Goal: Task Accomplishment & Management: Manage account settings

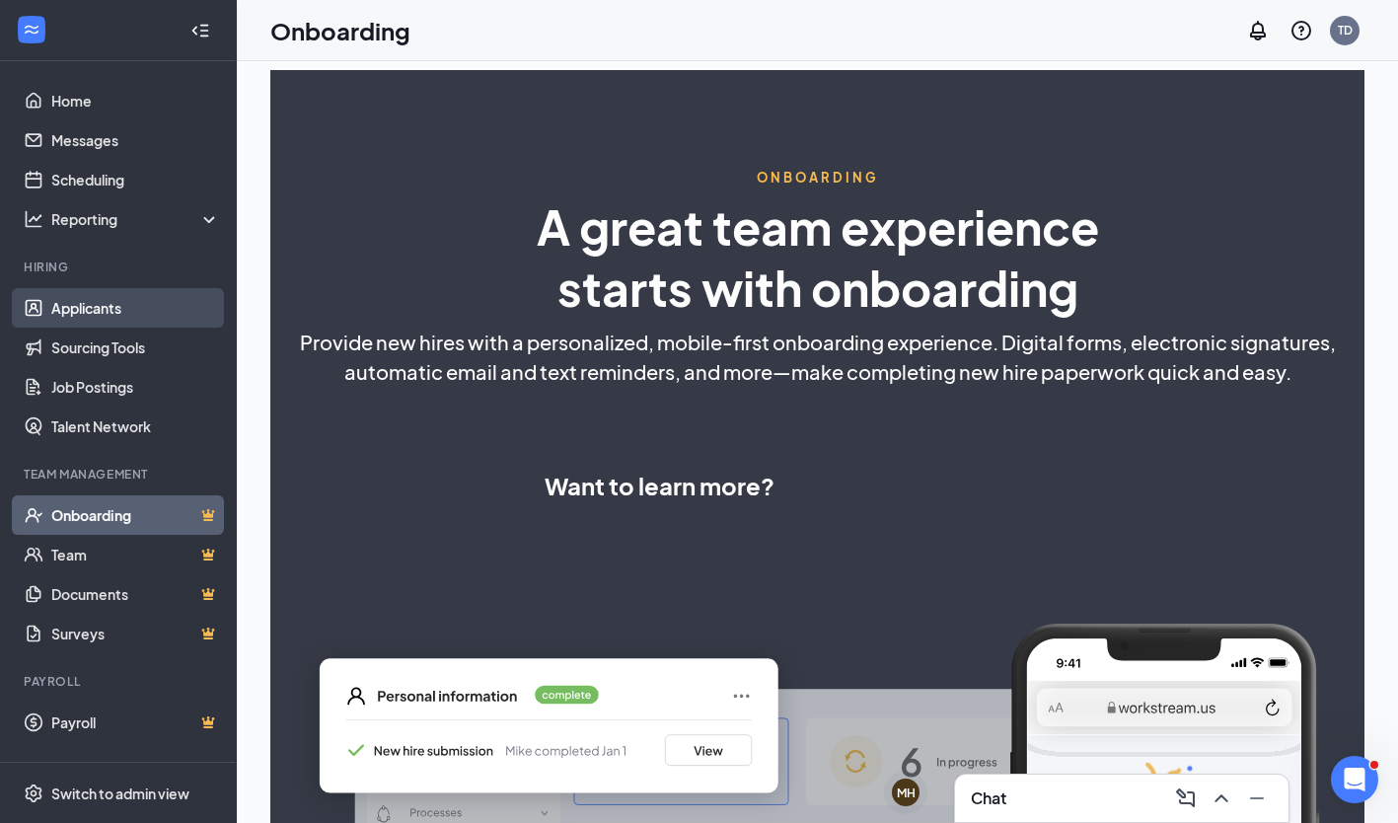
click at [103, 317] on link "Applicants" at bounding box center [135, 307] width 169 height 39
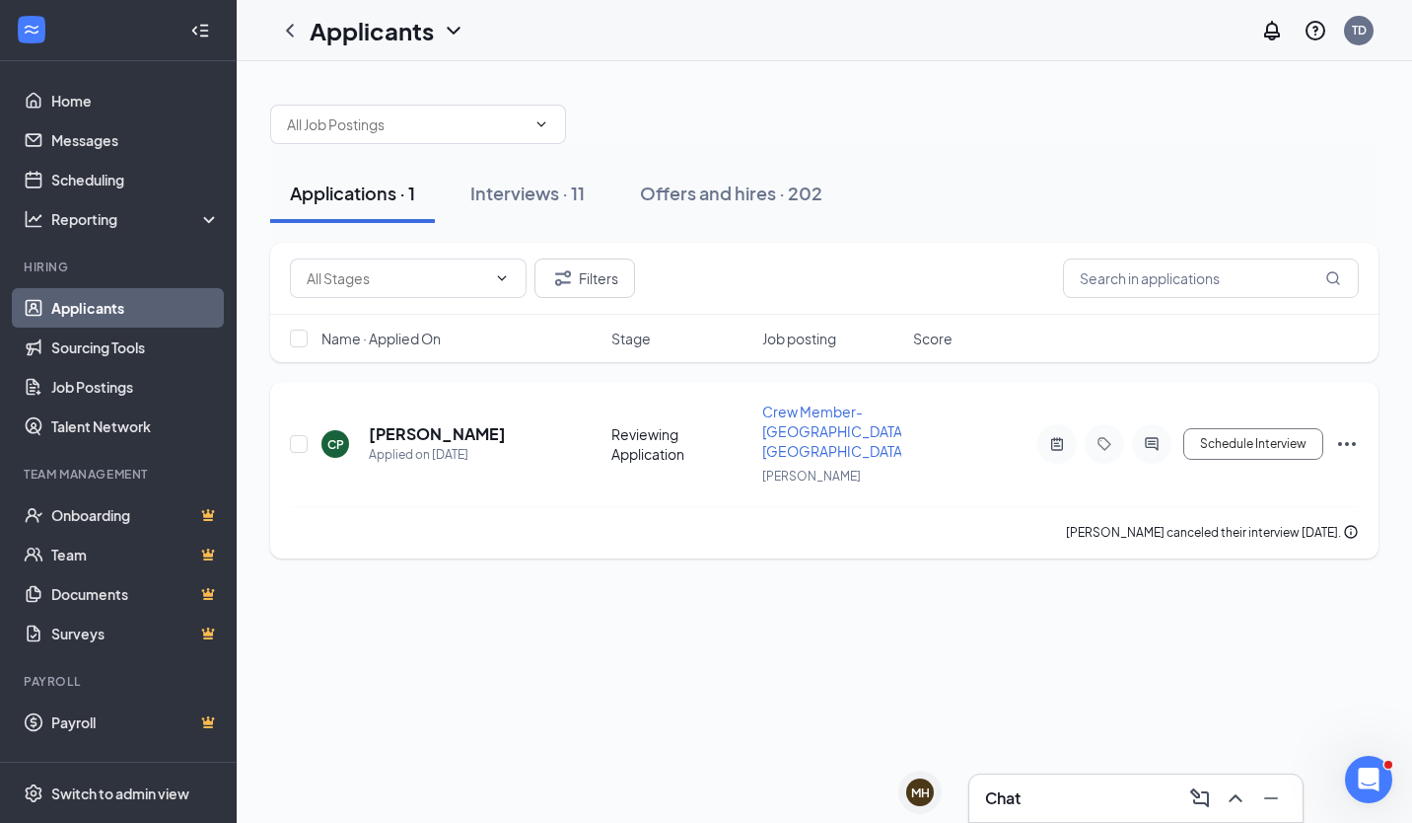
click at [1345, 432] on icon "Ellipses" at bounding box center [1347, 444] width 24 height 24
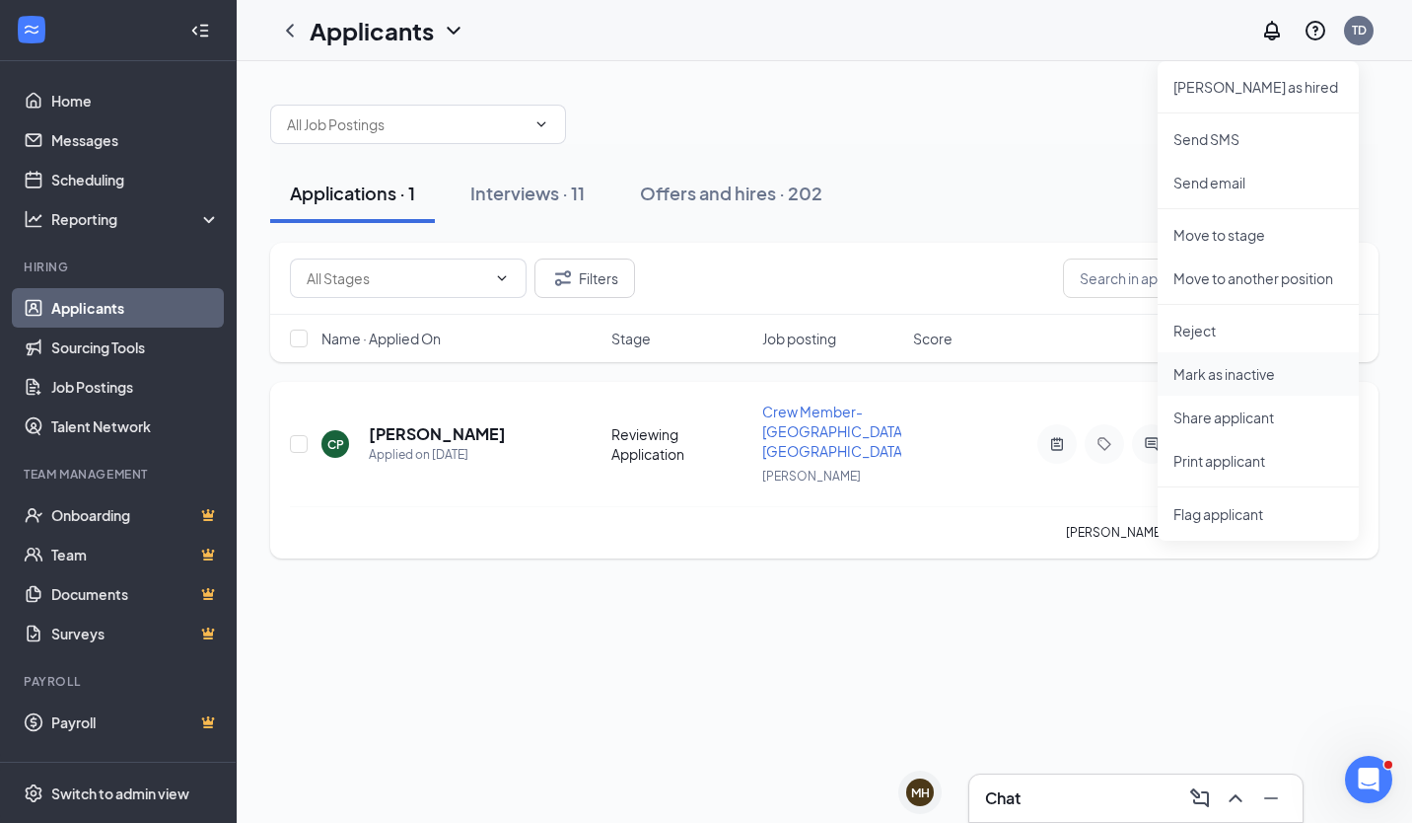
click at [1212, 367] on p "Mark as inactive" at bounding box center [1259, 374] width 170 height 20
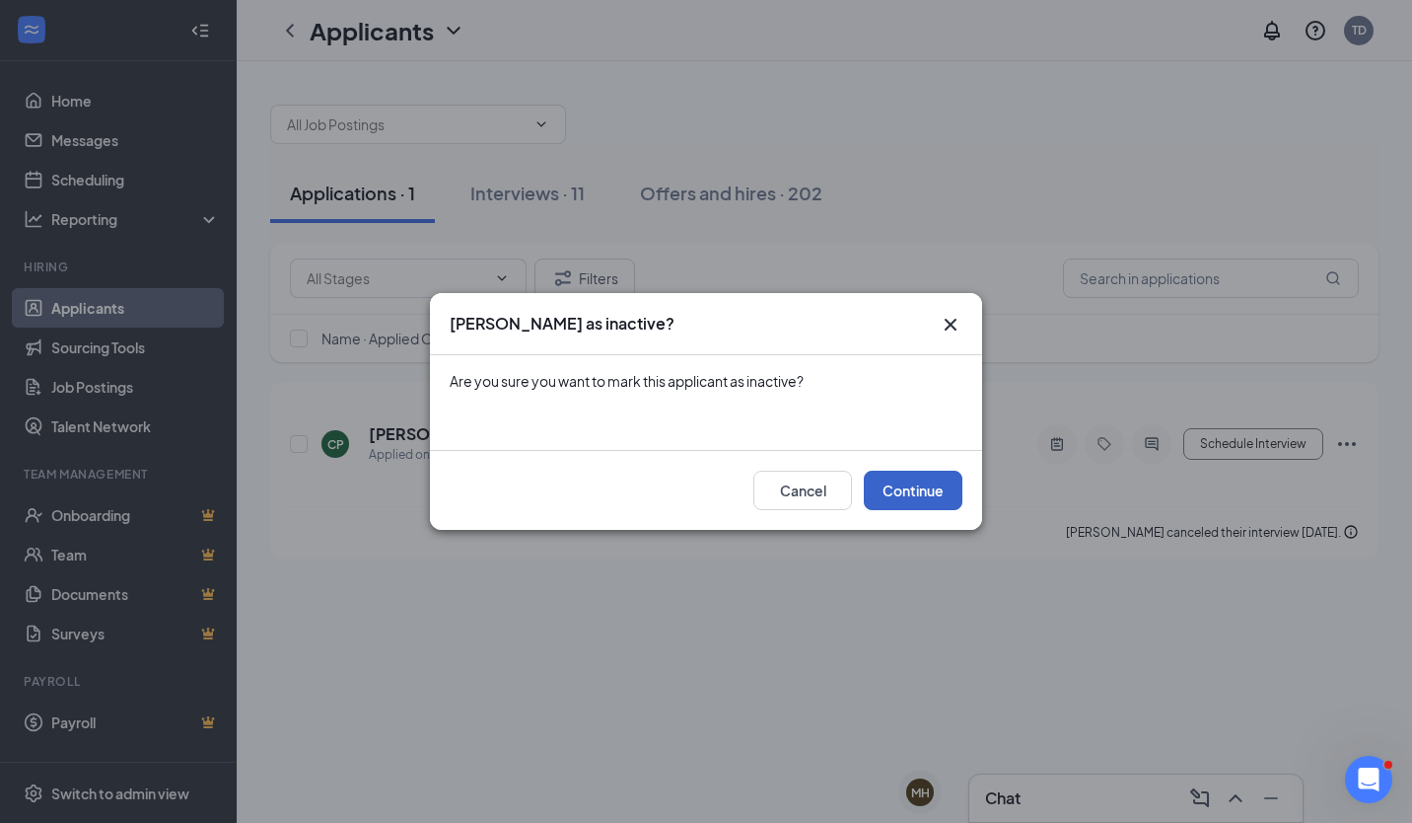
click at [894, 491] on button "Continue" at bounding box center [913, 489] width 99 height 39
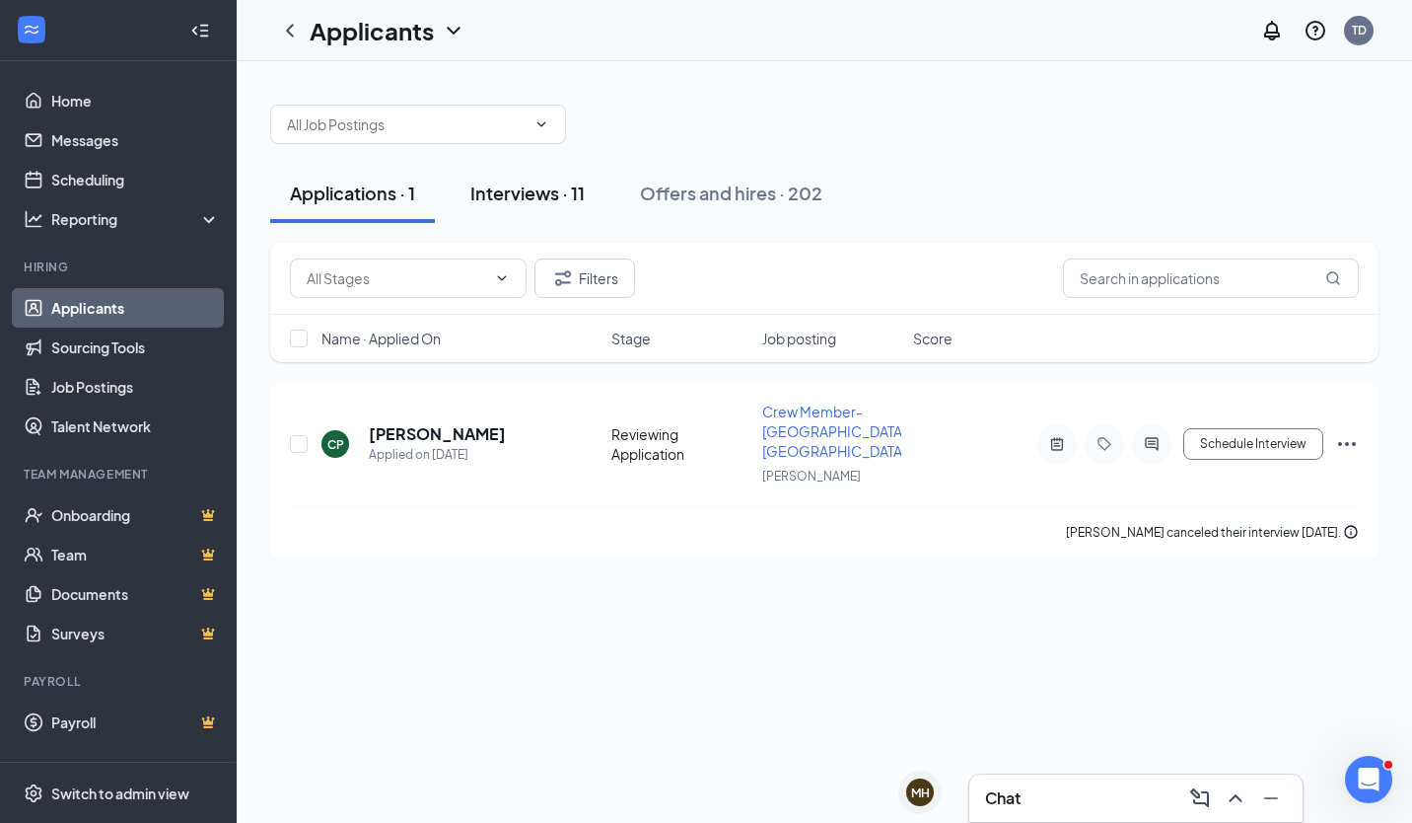
click at [539, 180] on button "Interviews · 11" at bounding box center [528, 193] width 154 height 59
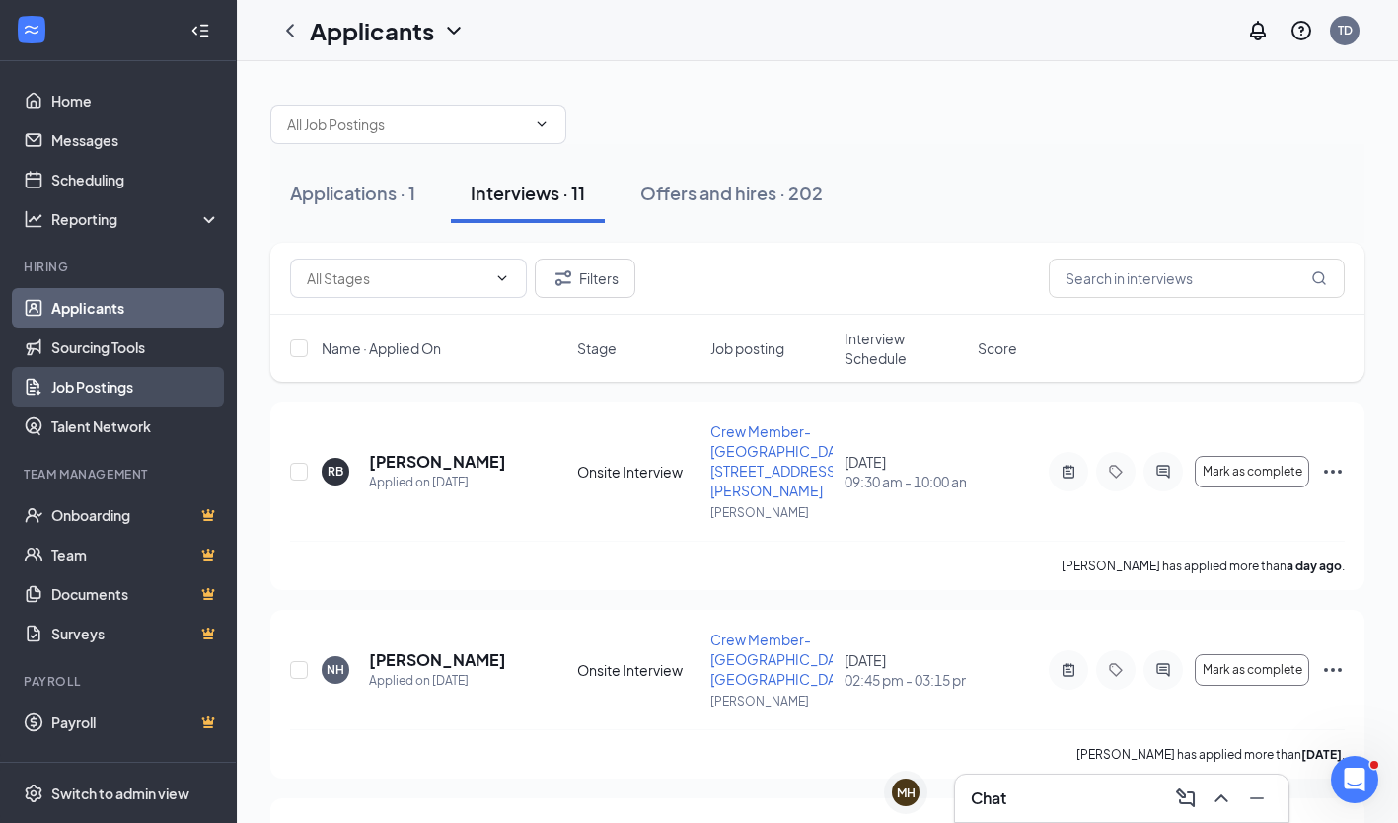
click at [141, 396] on link "Job Postings" at bounding box center [135, 386] width 169 height 39
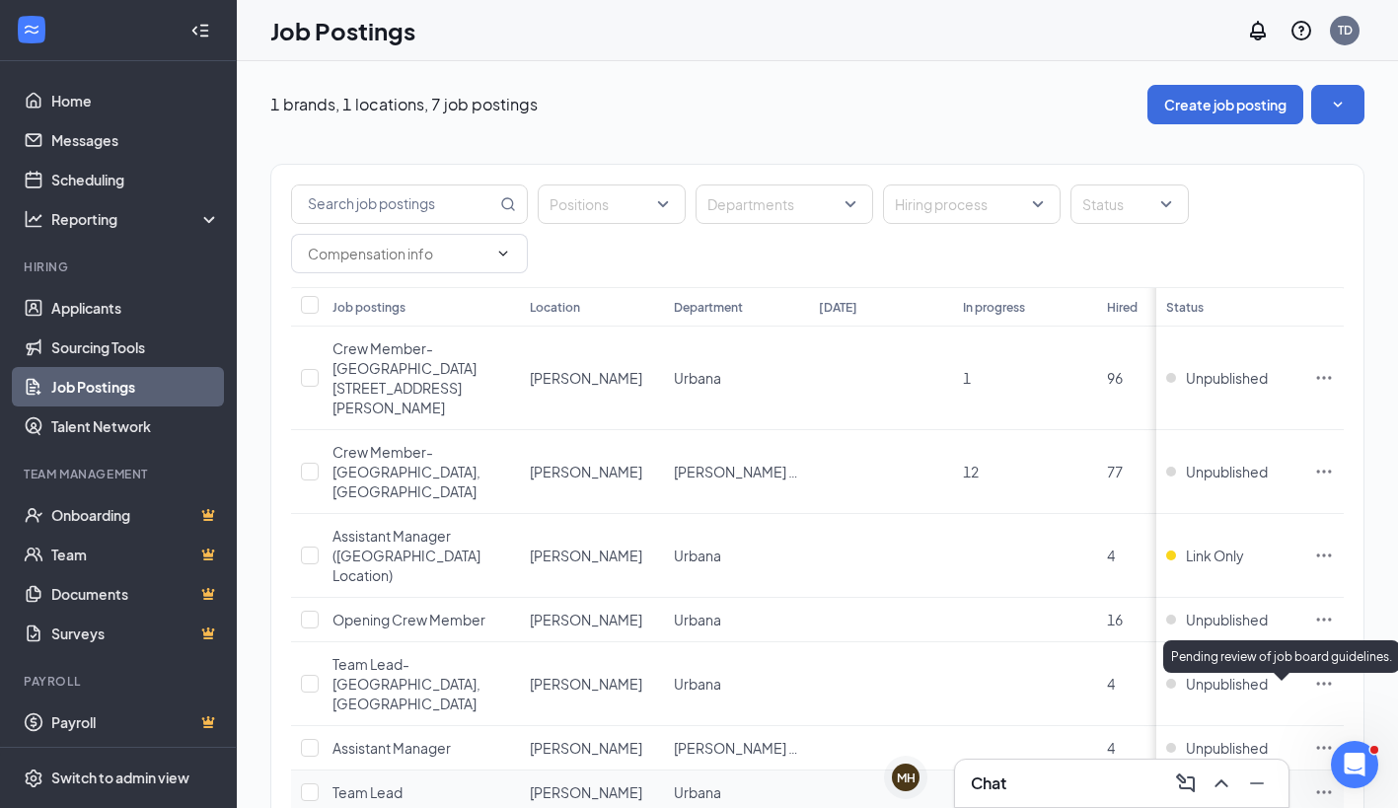
click at [1273, 784] on icon "Clock" at bounding box center [1266, 792] width 16 height 16
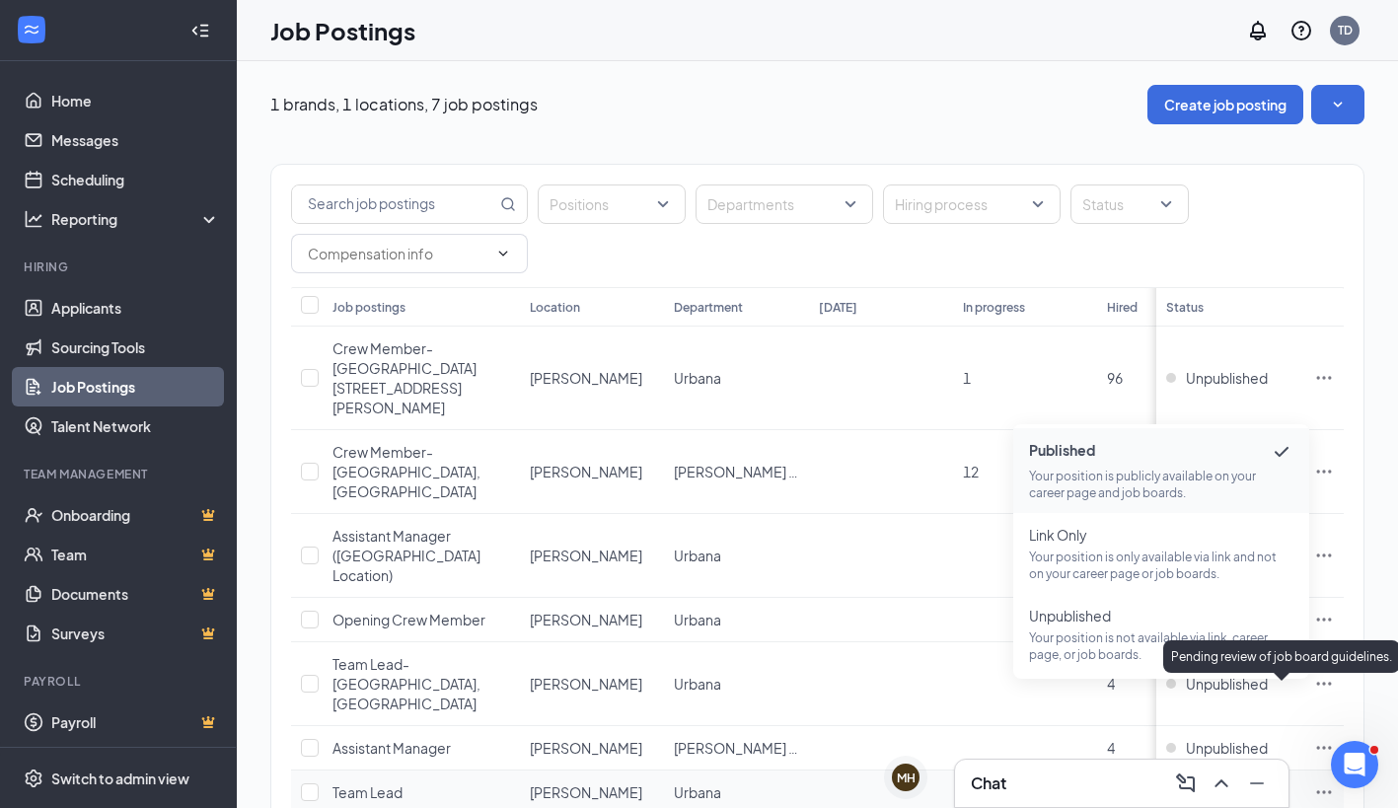
click at [1273, 784] on icon "Clock" at bounding box center [1266, 792] width 16 height 16
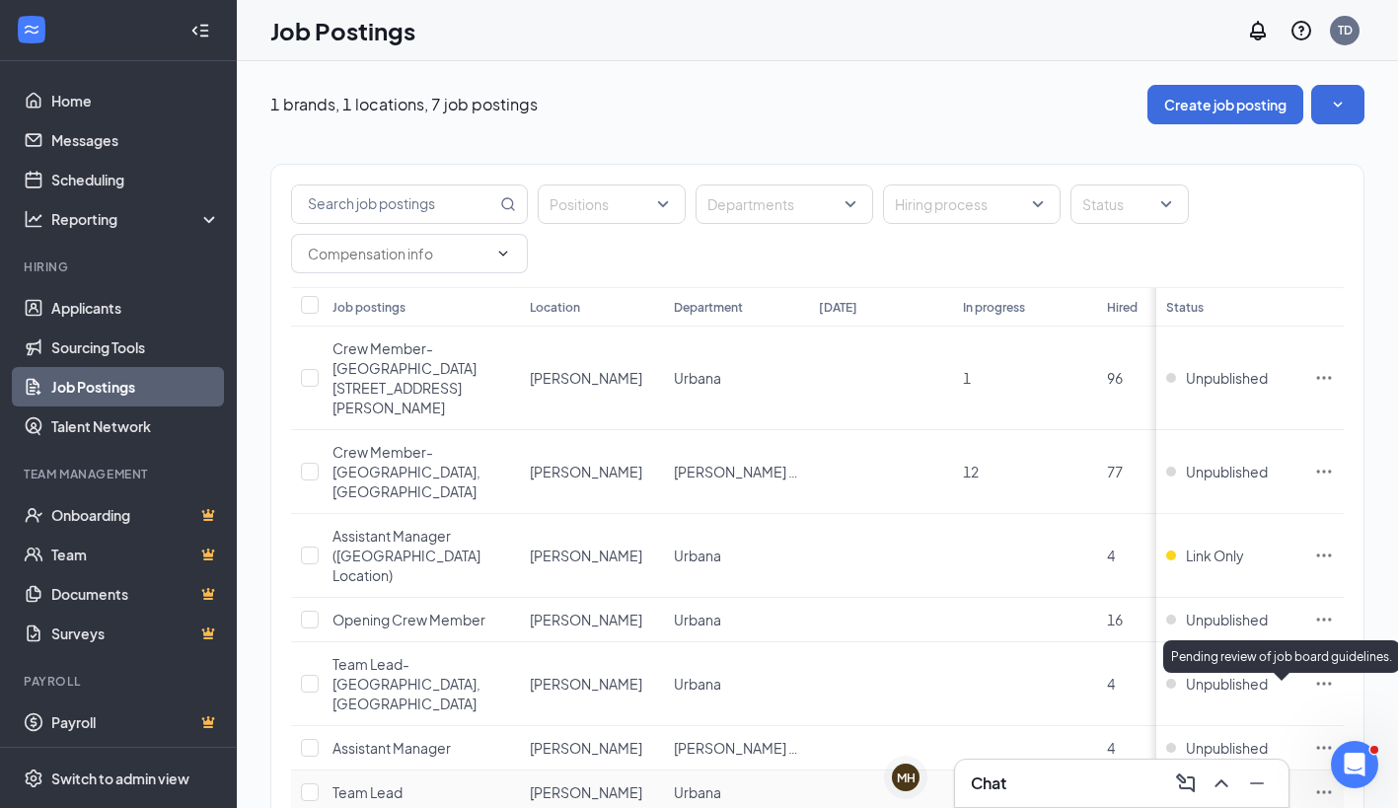
click at [1284, 655] on div "Pending review of job board guidelines." at bounding box center [1281, 656] width 237 height 33
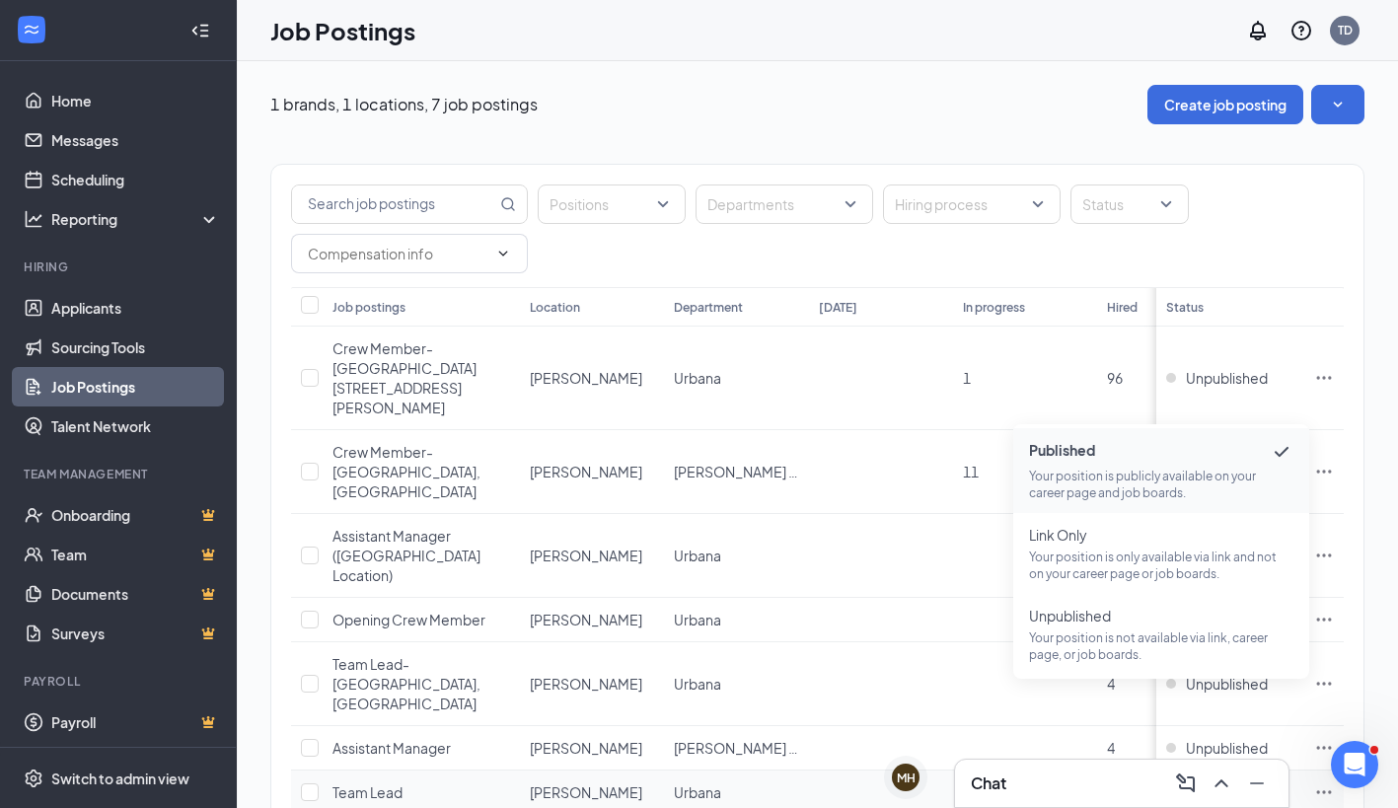
click at [1034, 770] on td at bounding box center [1025, 792] width 144 height 44
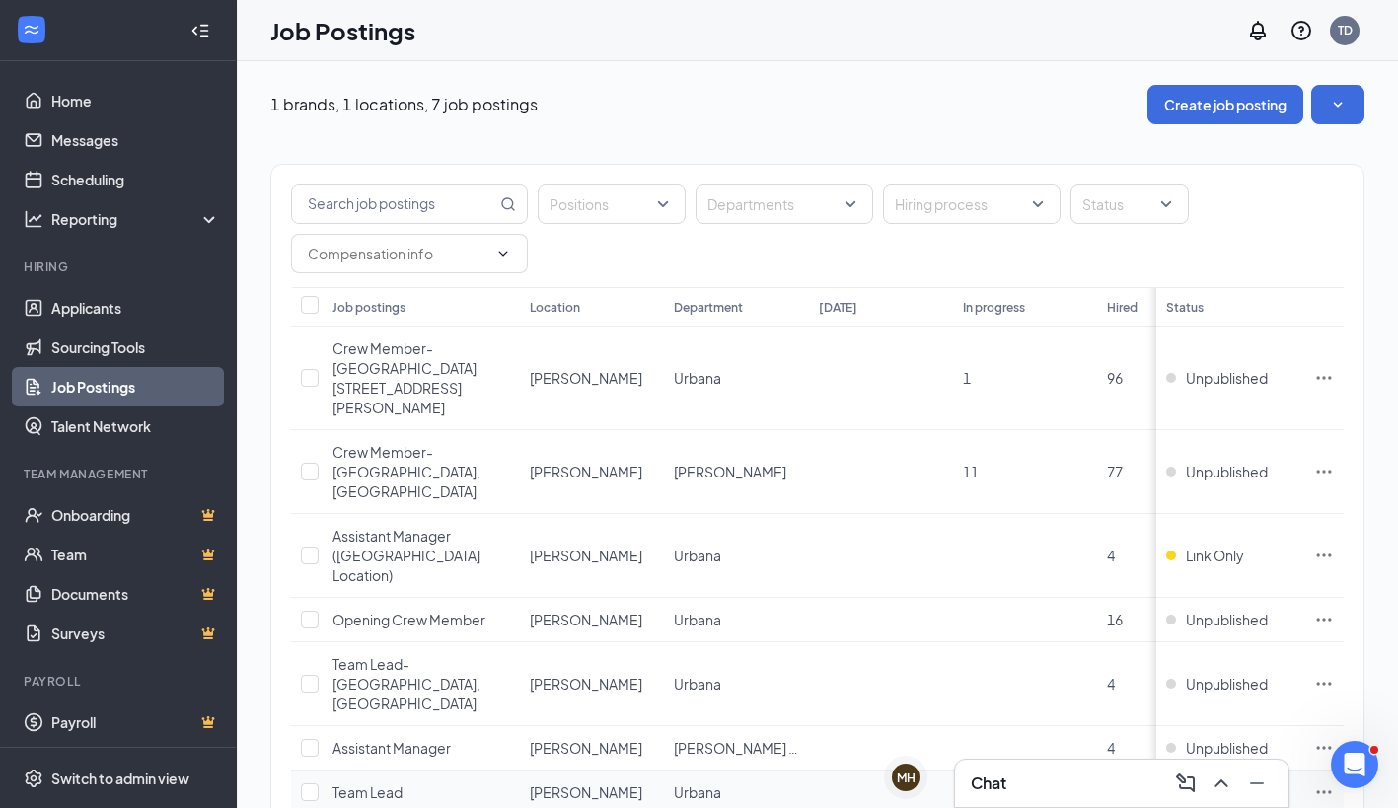
click at [1229, 782] on span "Published" at bounding box center [1218, 792] width 64 height 20
click at [1334, 782] on icon "Ellipses" at bounding box center [1324, 792] width 20 height 20
click at [698, 675] on span "Urbana" at bounding box center [697, 684] width 47 height 18
